Goal: Task Accomplishment & Management: Use online tool/utility

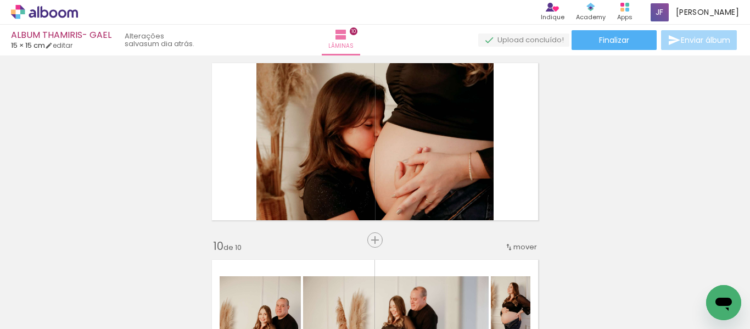
scroll to position [1602, 0]
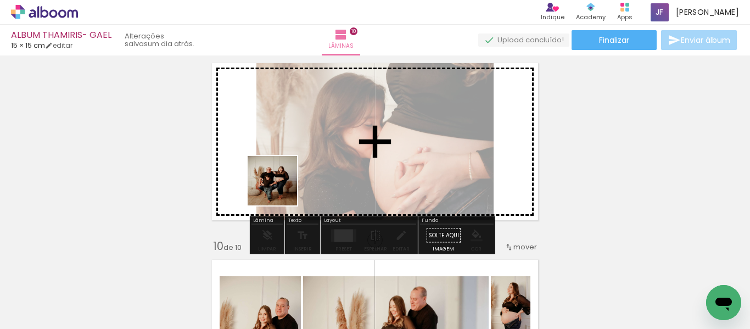
drag, startPoint x: 306, startPoint y: 303, endPoint x: 275, endPoint y: 164, distance: 142.9
click at [275, 164] on quentale-workspace at bounding box center [375, 164] width 750 height 329
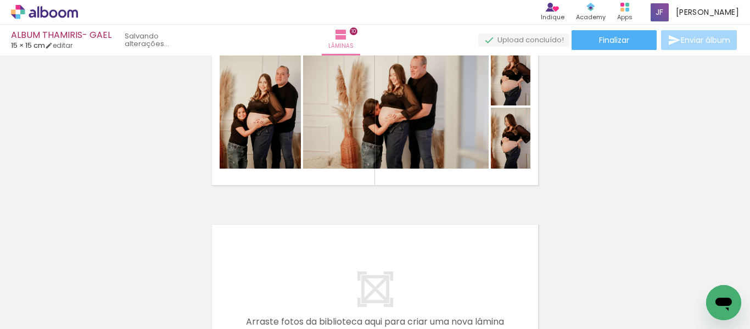
scroll to position [1834, 0]
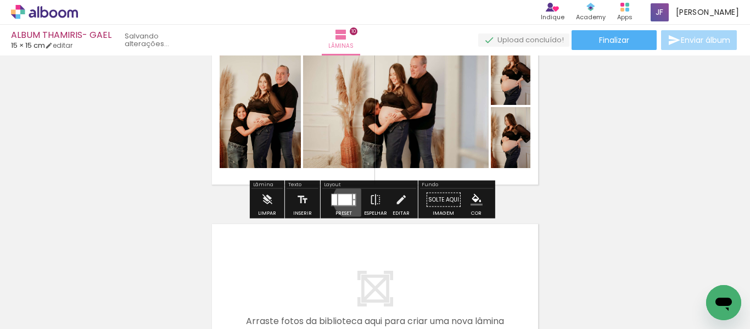
click at [350, 199] on quentale-layouter at bounding box center [343, 199] width 25 height 13
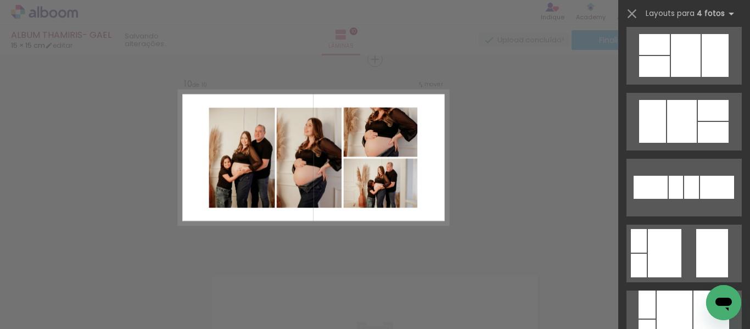
scroll to position [5784, 0]
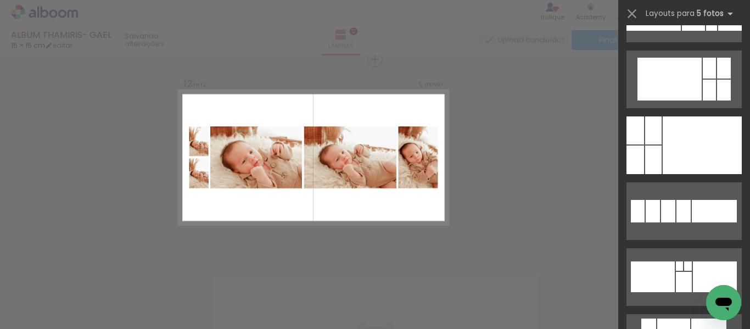
scroll to position [6664, 0]
